Goal: Communication & Community: Answer question/provide support

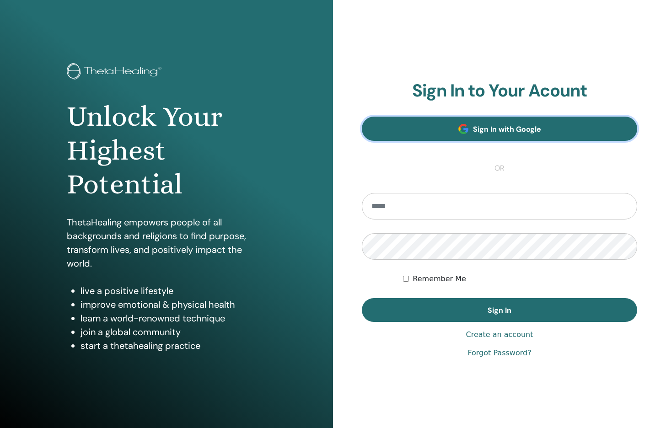
click at [478, 127] on span "Sign In with Google" at bounding box center [507, 129] width 68 height 10
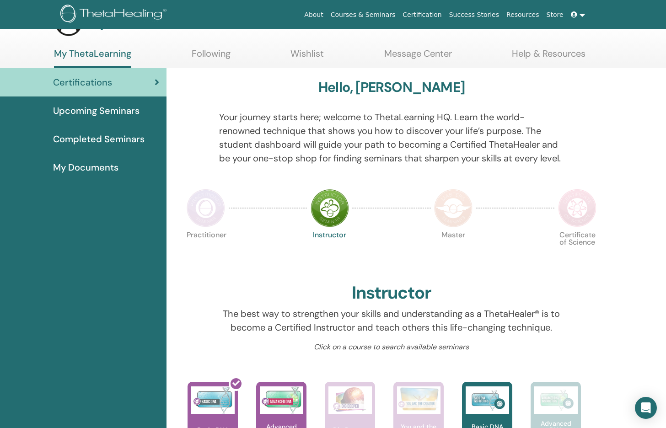
scroll to position [34, 0]
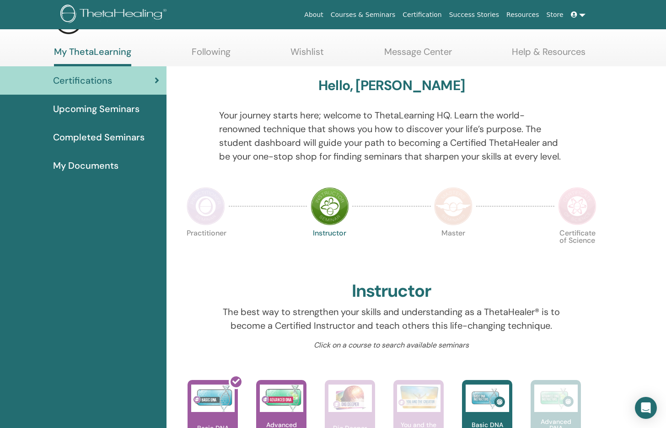
click at [423, 54] on link "Message Center" at bounding box center [418, 55] width 68 height 18
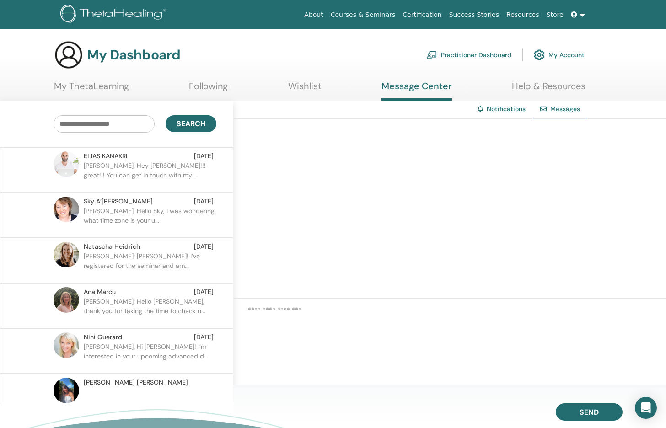
click at [141, 167] on p "ELIAS: Hey Supriya!!! great!!! You can get in touch with my ..." at bounding box center [150, 174] width 133 height 27
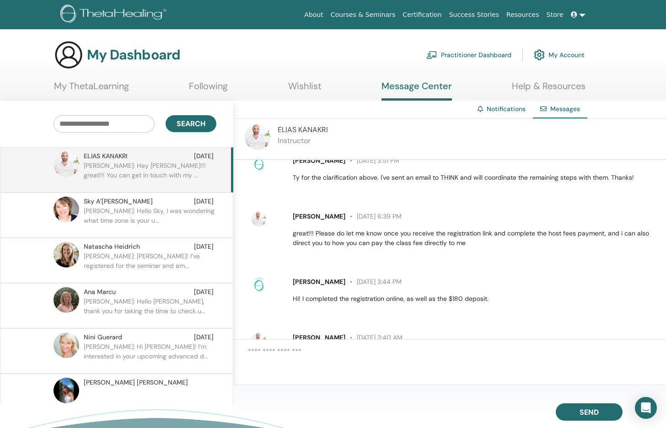
scroll to position [399, 0]
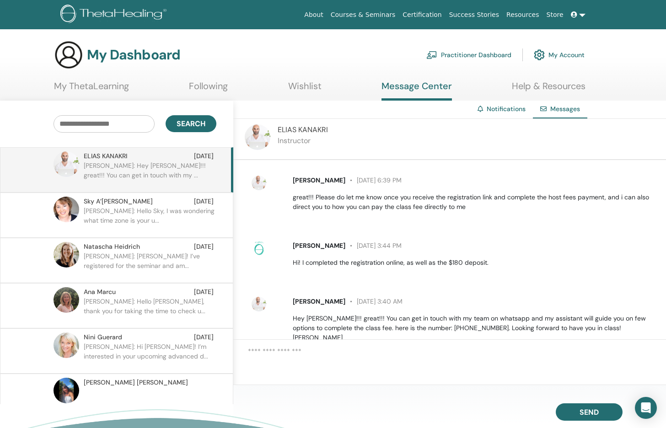
click at [473, 354] on textarea at bounding box center [457, 361] width 418 height 30
drag, startPoint x: 465, startPoint y: 309, endPoint x: 427, endPoint y: 311, distance: 38.5
click at [427, 314] on p "Hey Supriya!!! great!!! You can get in touch with my team on whatsapp and my as…" at bounding box center [474, 328] width 363 height 29
copy p "96176483682"
click at [438, 366] on textarea at bounding box center [457, 361] width 418 height 30
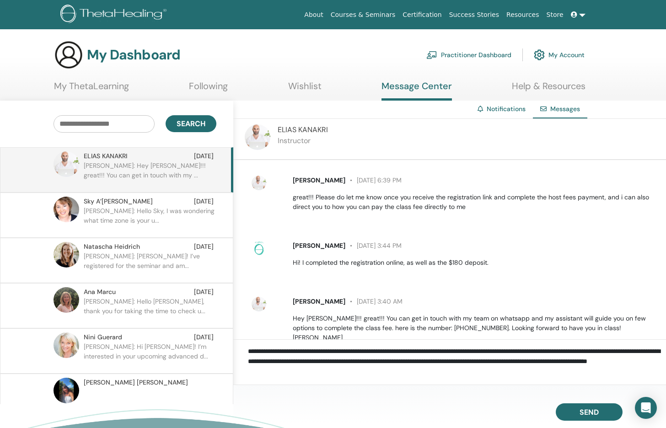
click at [264, 351] on textarea "**********" at bounding box center [457, 361] width 418 height 30
click at [361, 362] on textarea "**********" at bounding box center [457, 361] width 418 height 30
click at [485, 374] on textarea "**********" at bounding box center [457, 361] width 418 height 30
type textarea "**********"
click at [593, 409] on span "Send" at bounding box center [589, 411] width 19 height 6
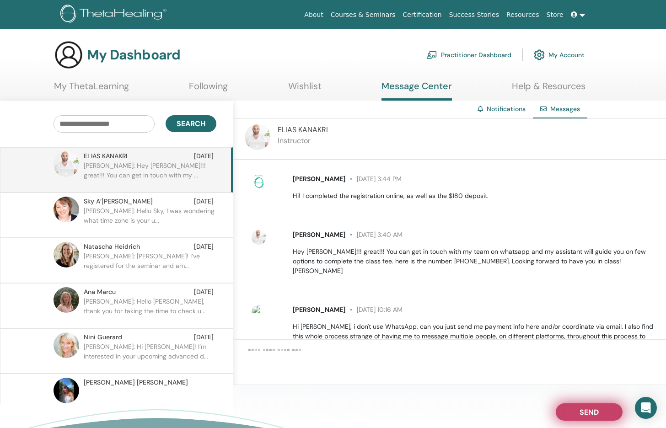
scroll to position [474, 0]
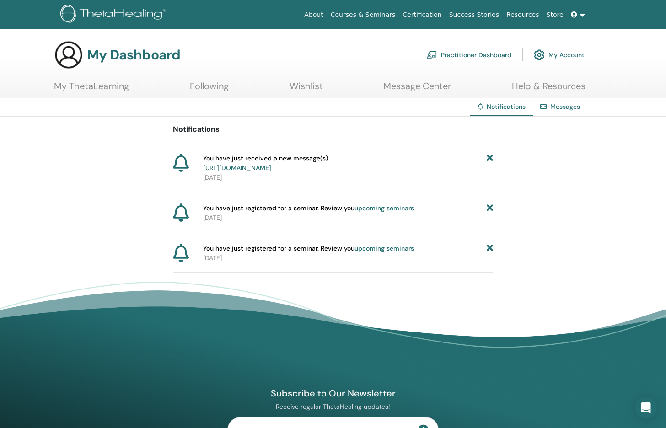
click at [271, 169] on link "https://member.thetahealing.com/message-center/messages/94853022-3c19-48ea-bd84…" at bounding box center [237, 168] width 68 height 8
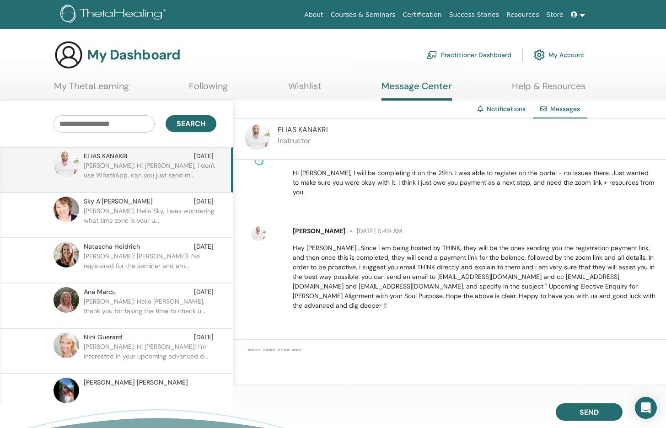
click at [108, 84] on link "My ThetaLearning" at bounding box center [91, 90] width 75 height 18
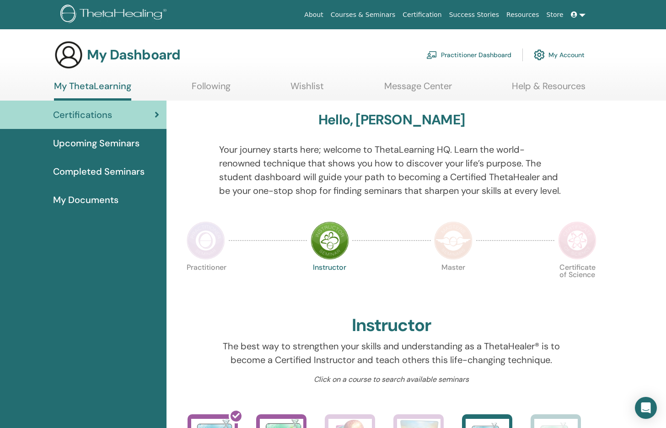
click at [99, 138] on span "Upcoming Seminars" at bounding box center [96, 143] width 86 height 14
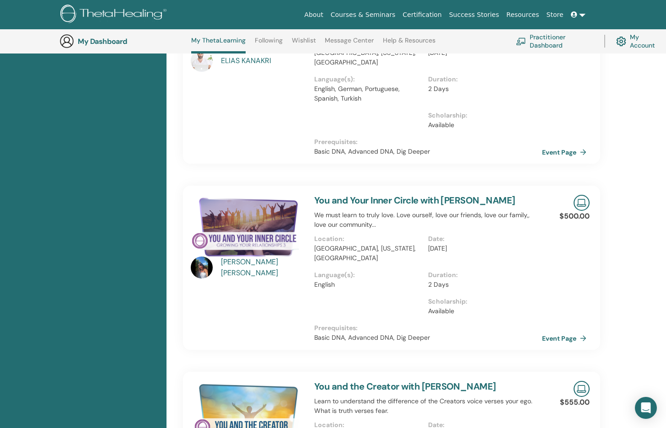
scroll to position [547, 0]
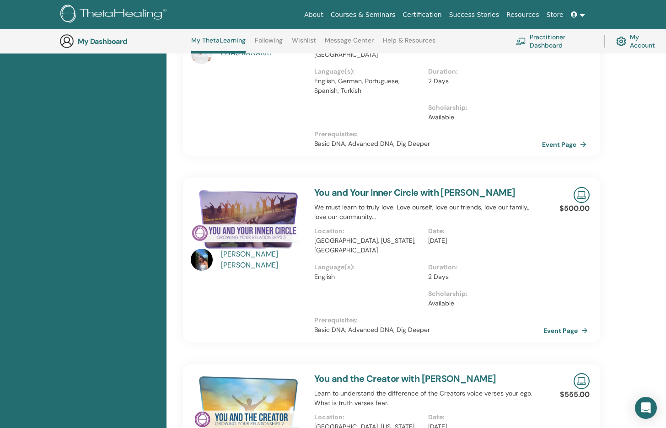
click at [562, 324] on link "Event Page" at bounding box center [568, 331] width 48 height 14
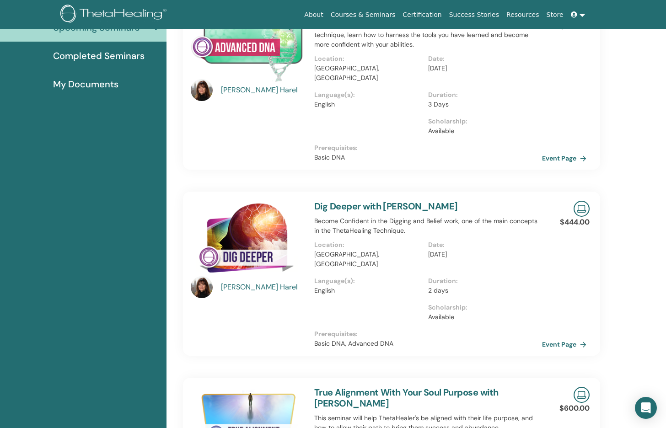
scroll to position [0, 0]
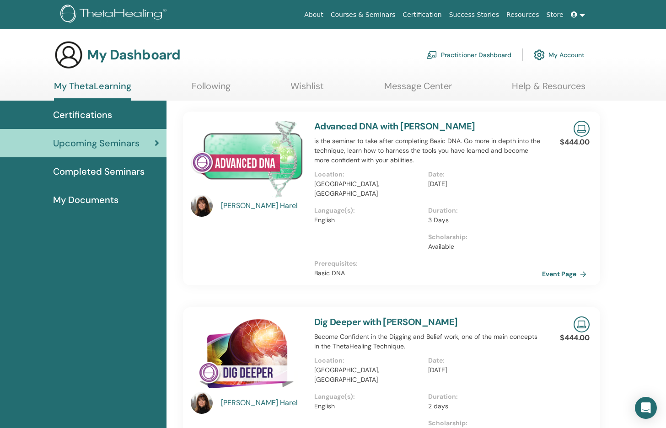
click at [426, 82] on link "Message Center" at bounding box center [418, 90] width 68 height 18
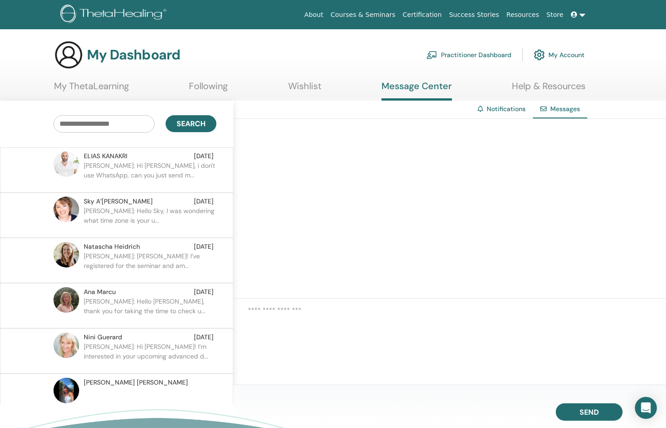
click at [112, 85] on link "My ThetaLearning" at bounding box center [91, 90] width 75 height 18
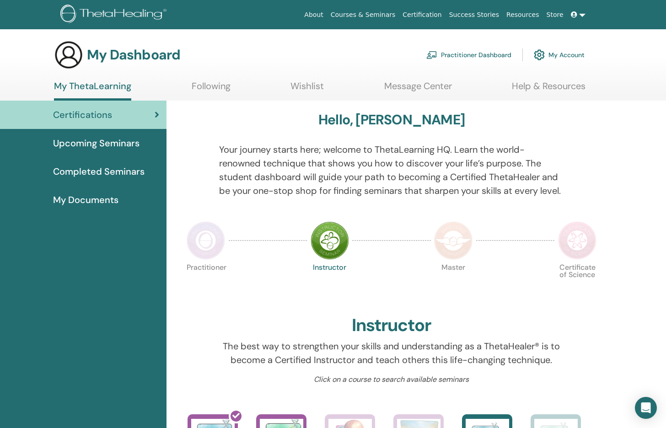
click at [106, 146] on span "Upcoming Seminars" at bounding box center [96, 143] width 86 height 14
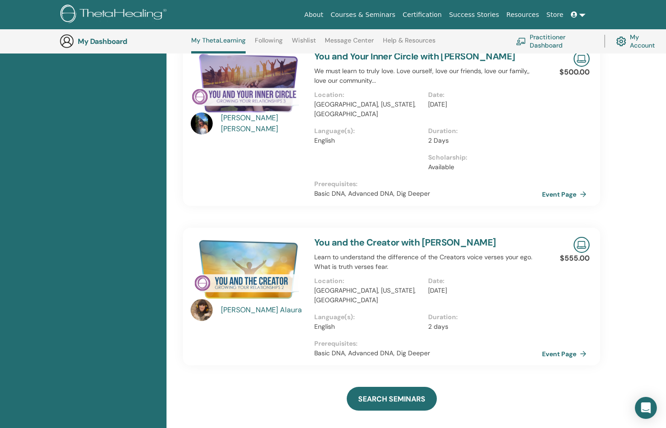
scroll to position [687, 0]
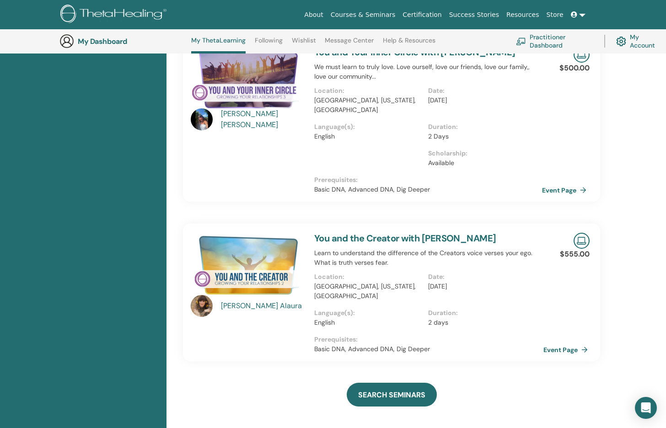
click at [555, 343] on link "Event Page" at bounding box center [568, 350] width 48 height 14
